Goal: Task Accomplishment & Management: Complete application form

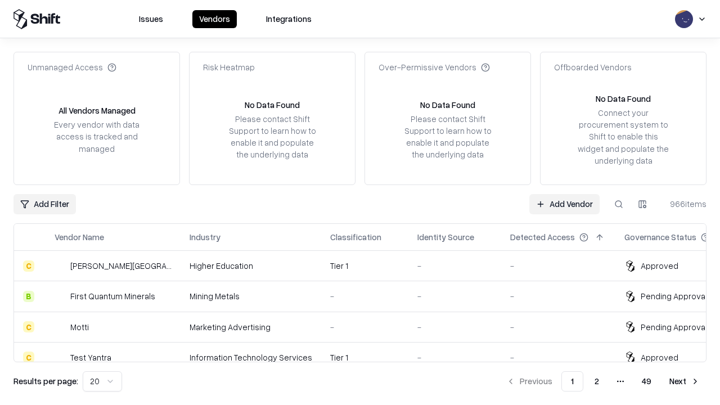
click at [564, 204] on link "Add Vendor" at bounding box center [564, 204] width 70 height 20
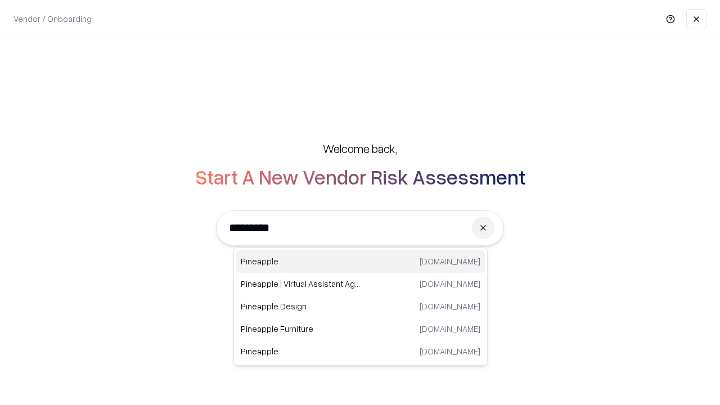
click at [361, 262] on div "Pineapple [DOMAIN_NAME]" at bounding box center [360, 261] width 249 height 23
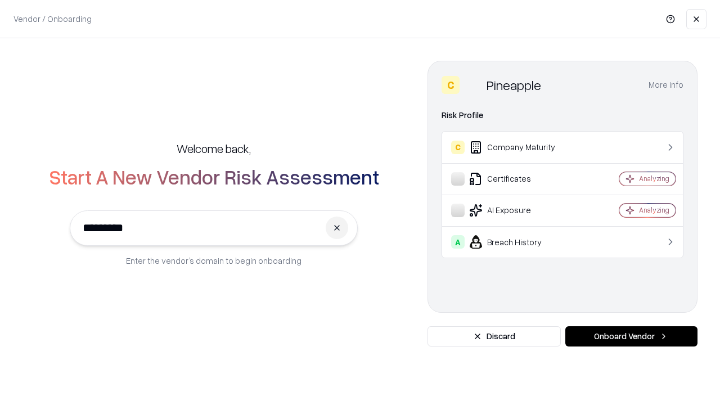
type input "*********"
click at [631, 336] on button "Onboard Vendor" at bounding box center [631, 336] width 132 height 20
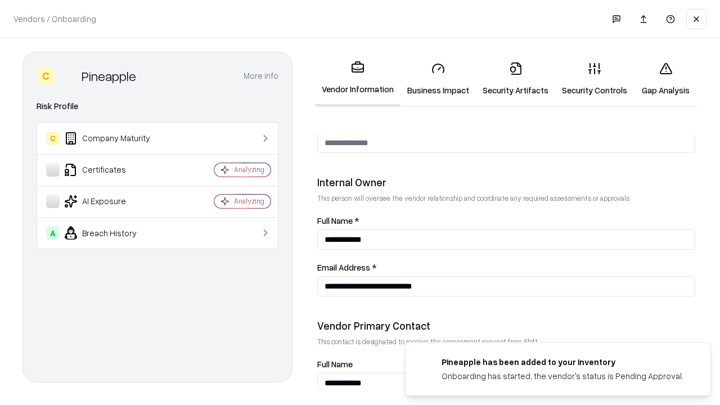
scroll to position [583, 0]
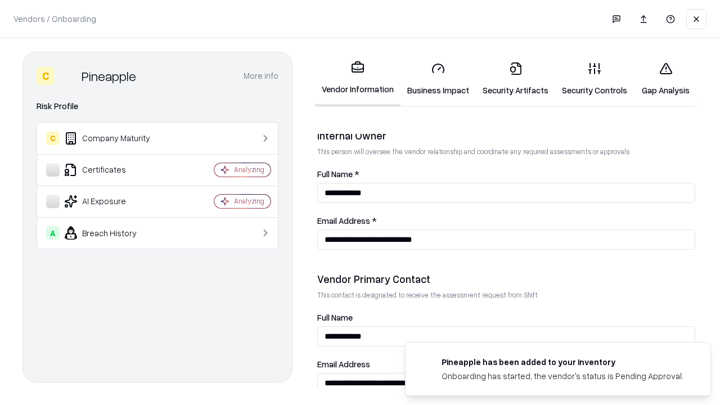
click at [438, 79] on link "Business Impact" at bounding box center [438, 79] width 75 height 52
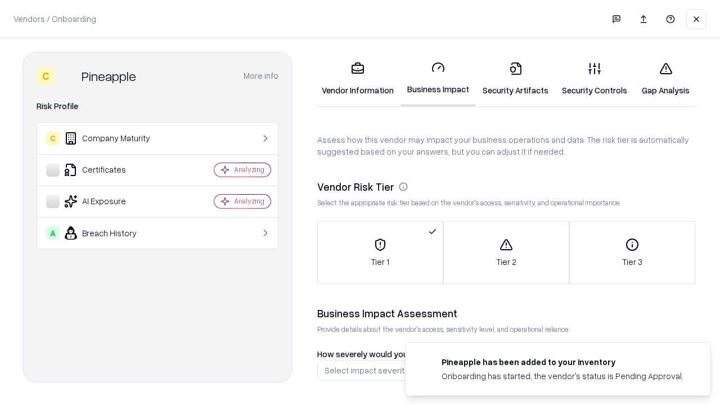
click at [665, 79] on link "Gap Analysis" at bounding box center [666, 79] width 64 height 52
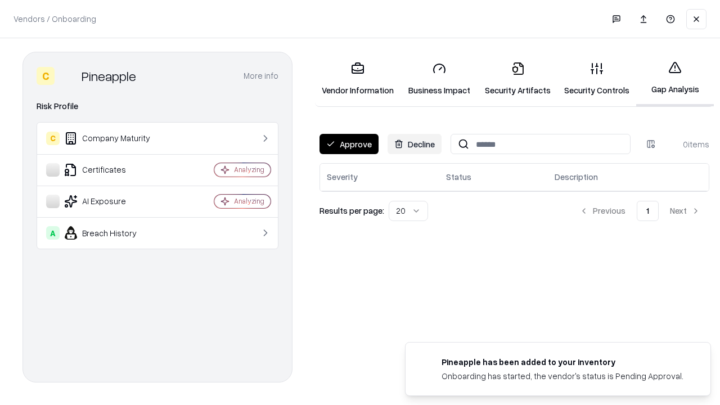
click at [349, 144] on button "Approve" at bounding box center [349, 144] width 59 height 20
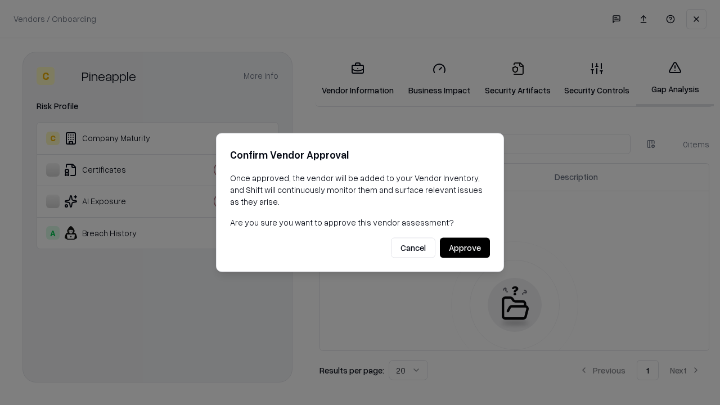
click at [465, 248] on button "Approve" at bounding box center [465, 248] width 50 height 20
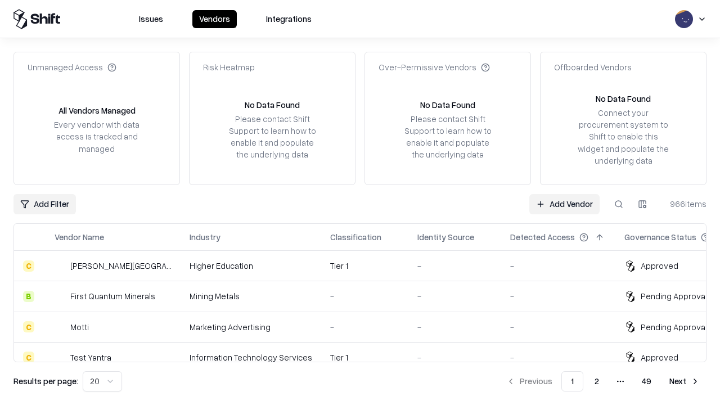
type input "*********"
click at [564, 204] on link "Add Vendor" at bounding box center [564, 204] width 70 height 20
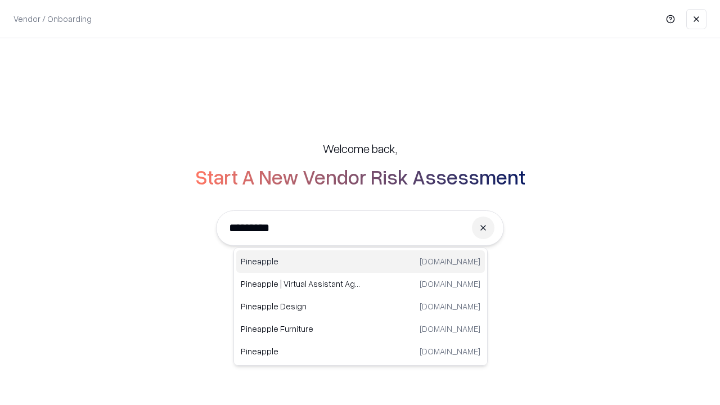
click at [361, 262] on div "Pineapple [DOMAIN_NAME]" at bounding box center [360, 261] width 249 height 23
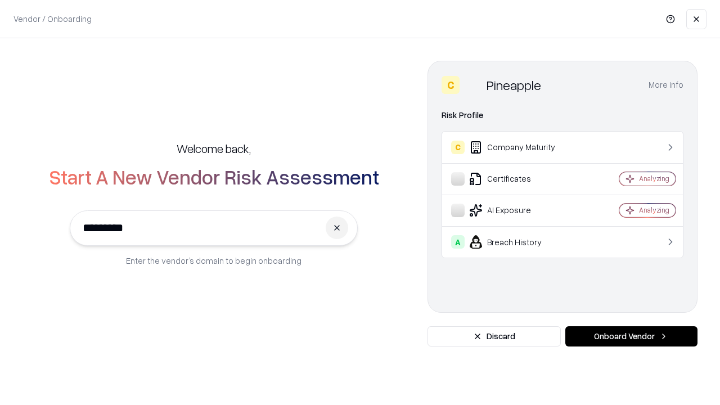
type input "*********"
click at [631, 336] on button "Onboard Vendor" at bounding box center [631, 336] width 132 height 20
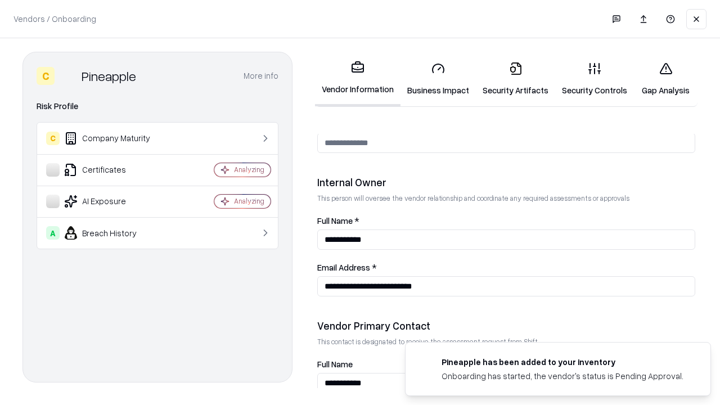
scroll to position [583, 0]
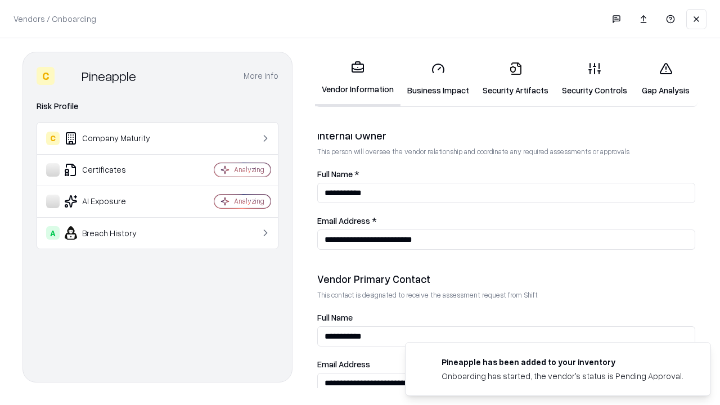
click at [665, 79] on link "Gap Analysis" at bounding box center [666, 79] width 64 height 52
